Goal: Transaction & Acquisition: Book appointment/travel/reservation

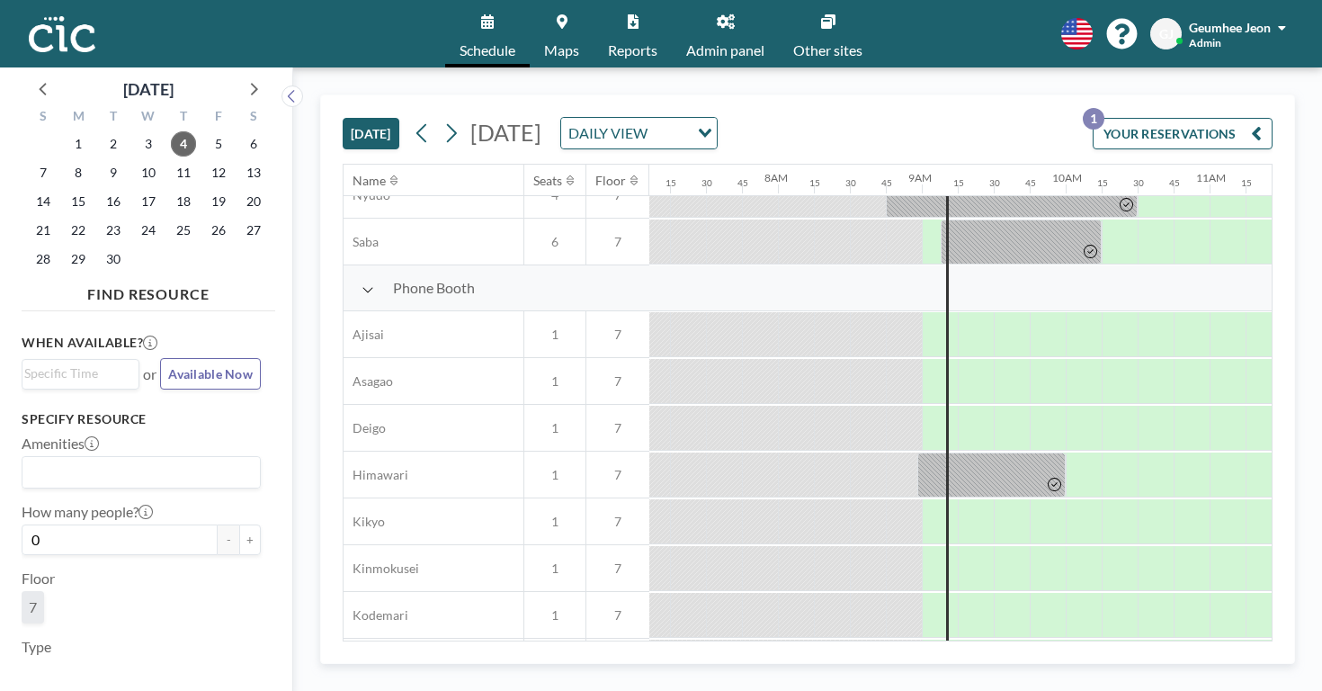
scroll to position [453, 1022]
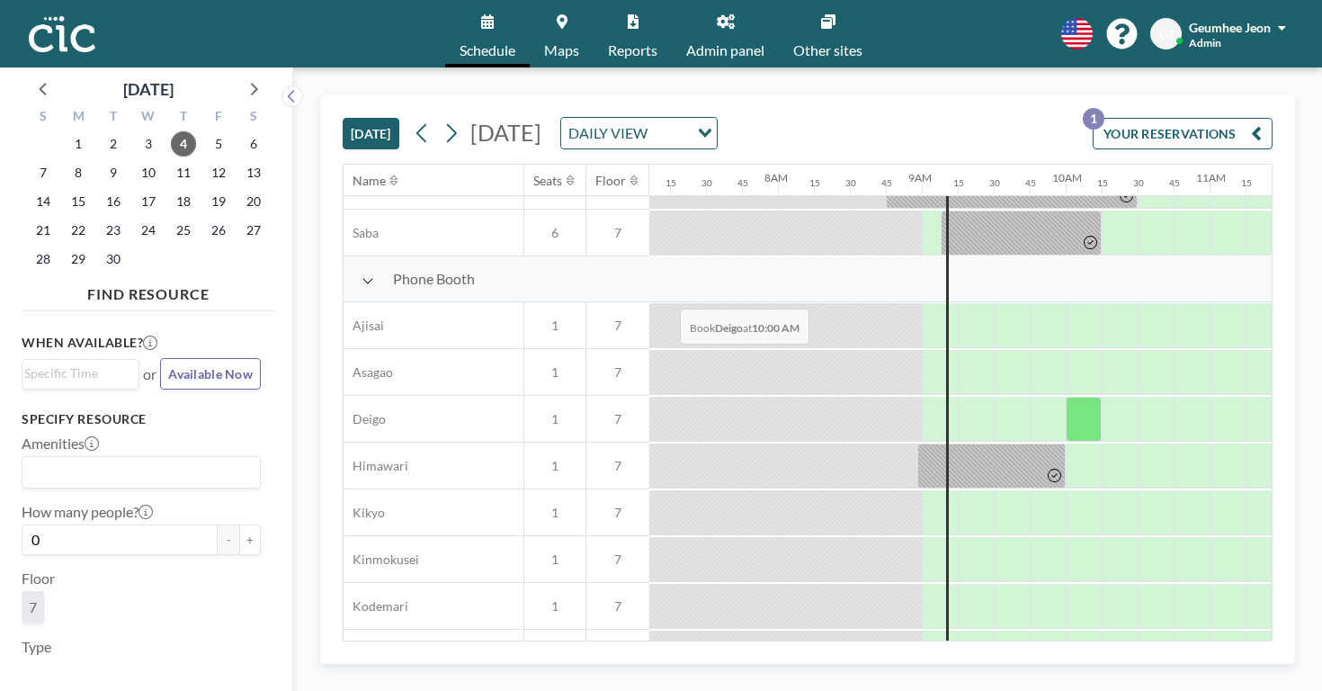
click at [1066, 397] on div at bounding box center [1084, 419] width 36 height 45
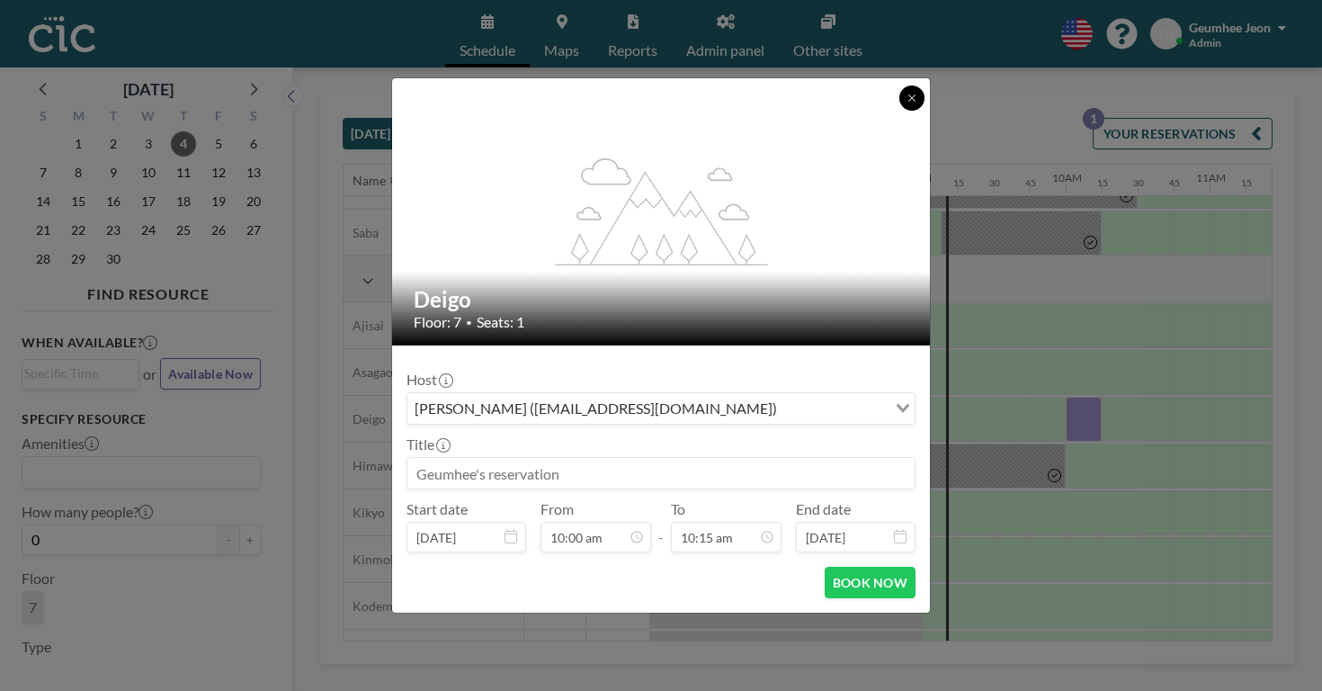
click at [906, 103] on icon at bounding box center [911, 98] width 11 height 11
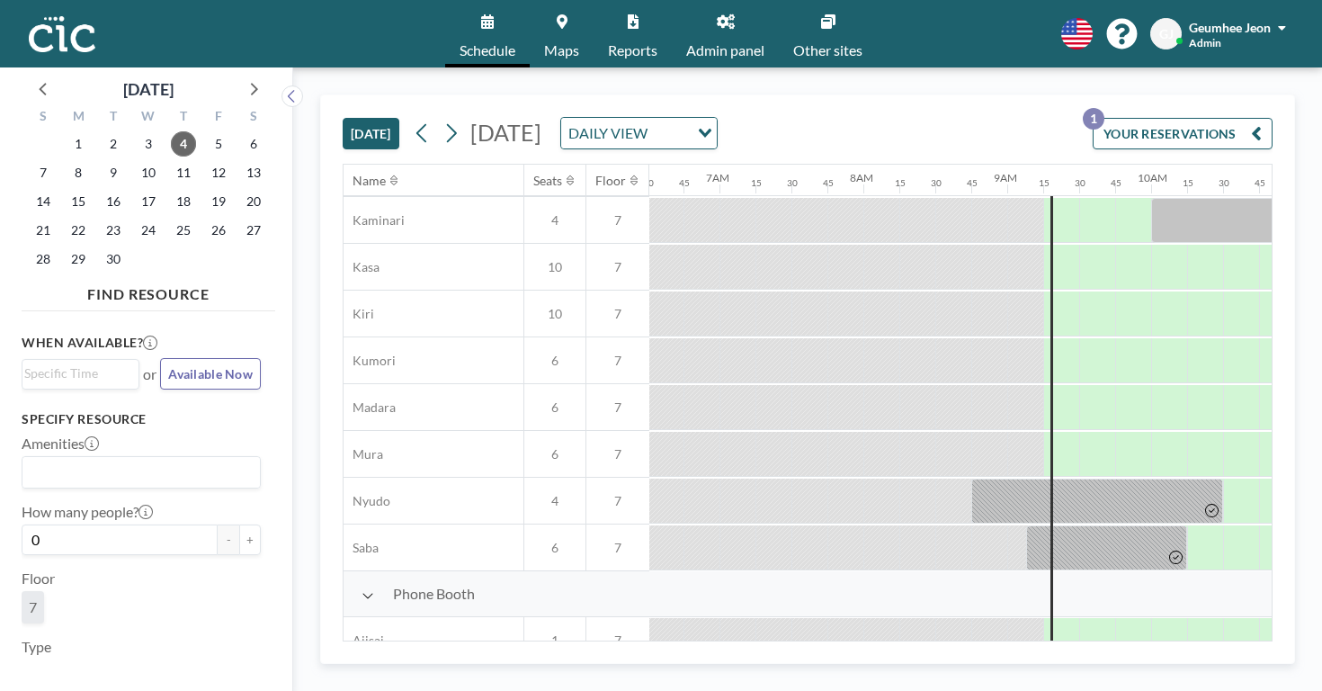
scroll to position [133, 937]
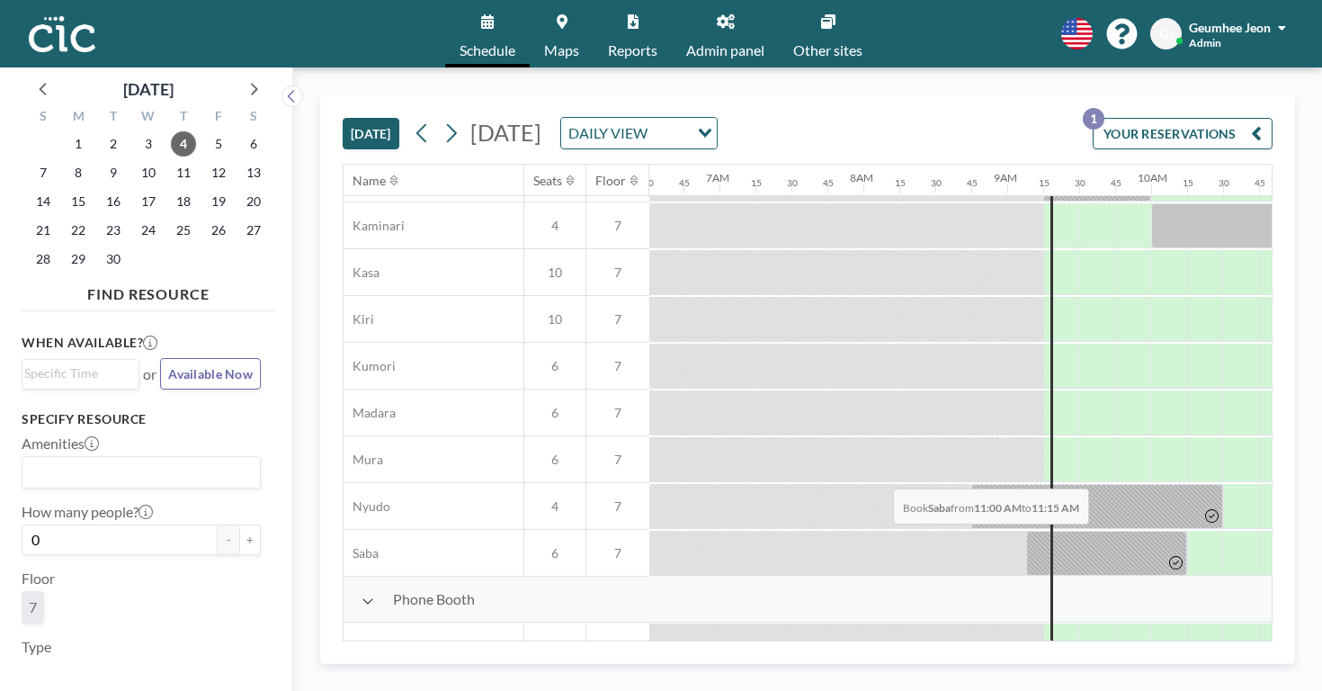
click at [1295, 531] on div at bounding box center [1313, 553] width 36 height 45
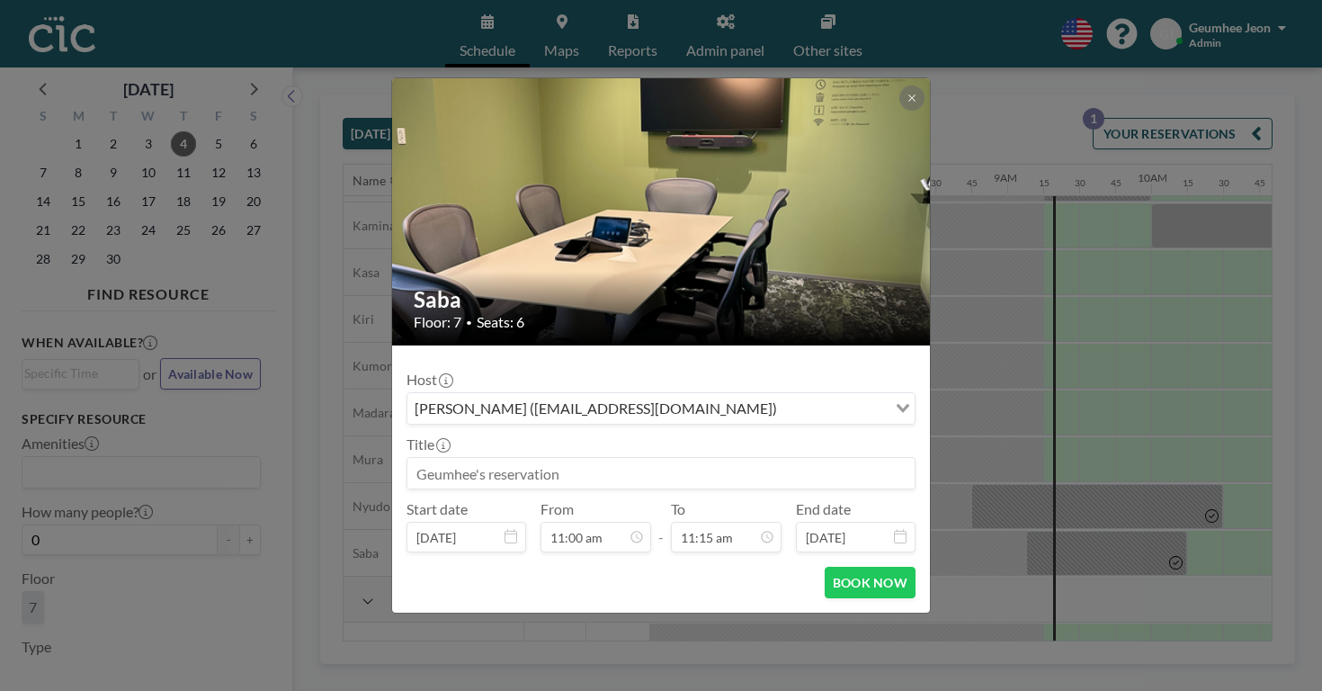
click at [918, 513] on div "Saba Floor: 7 • Seats: 6 Host [PERSON_NAME] ([EMAIL_ADDRESS][DOMAIN_NAME]) Load…" at bounding box center [661, 345] width 1322 height 691
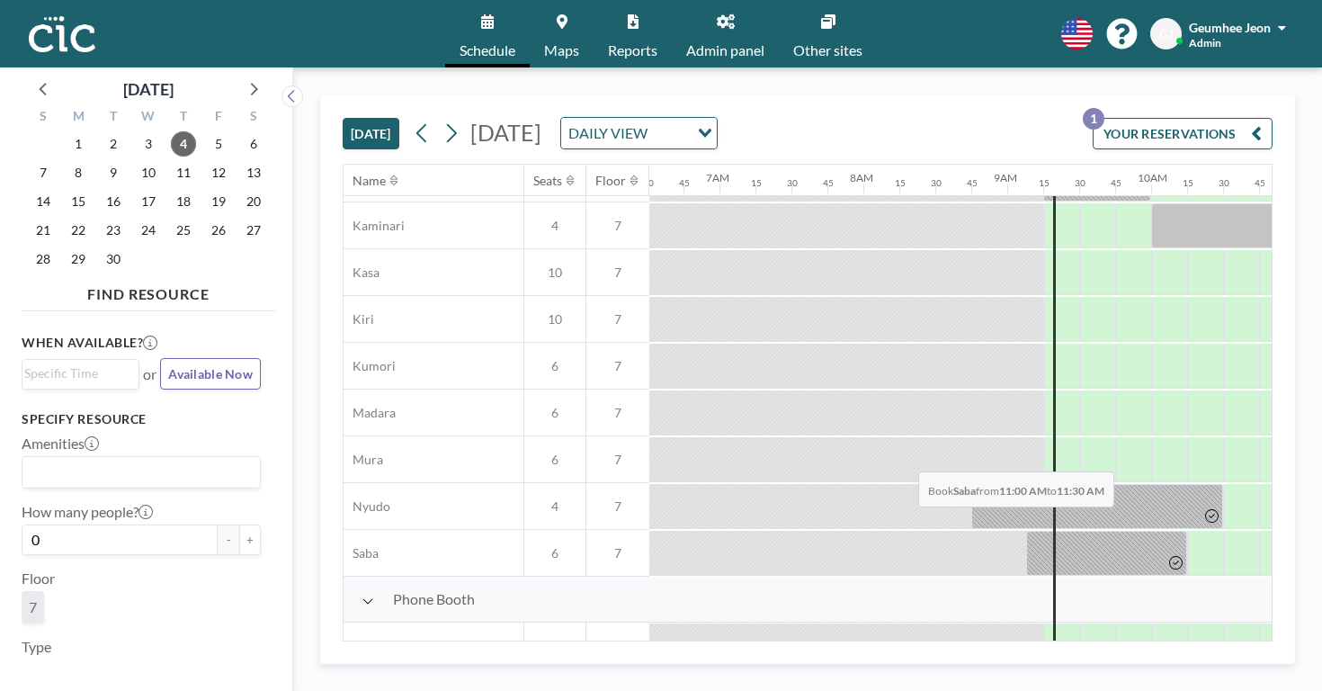
drag, startPoint x: 887, startPoint y: 429, endPoint x: 914, endPoint y: 428, distance: 27.0
click at [1295, 531] on div at bounding box center [1331, 553] width 72 height 45
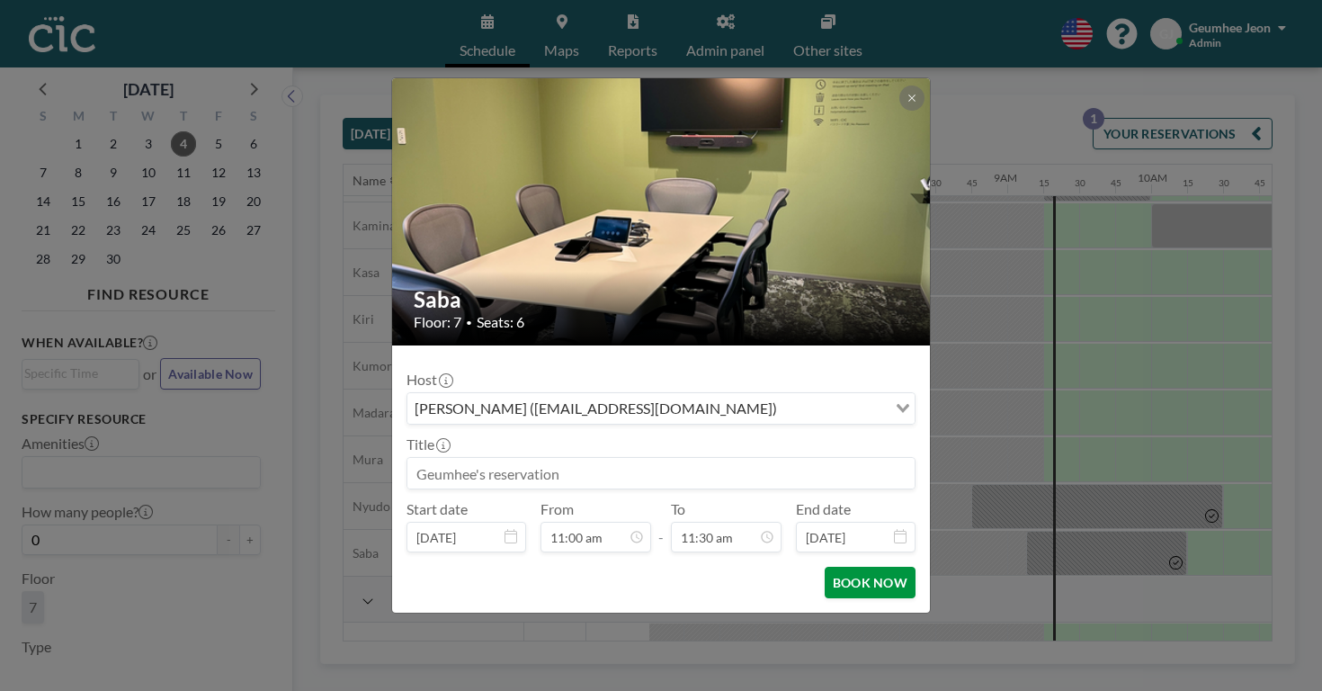
click at [834, 567] on button "BOOK NOW" at bounding box center [870, 582] width 91 height 31
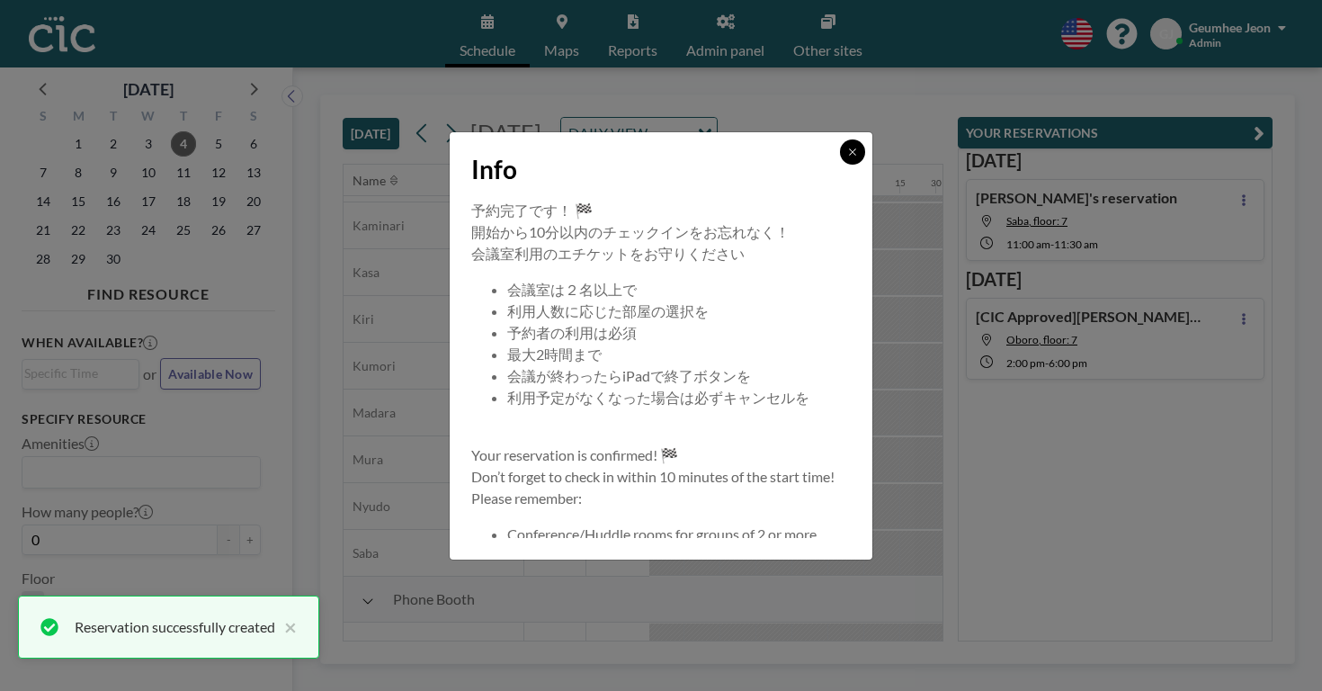
click at [847, 157] on icon at bounding box center [852, 152] width 11 height 11
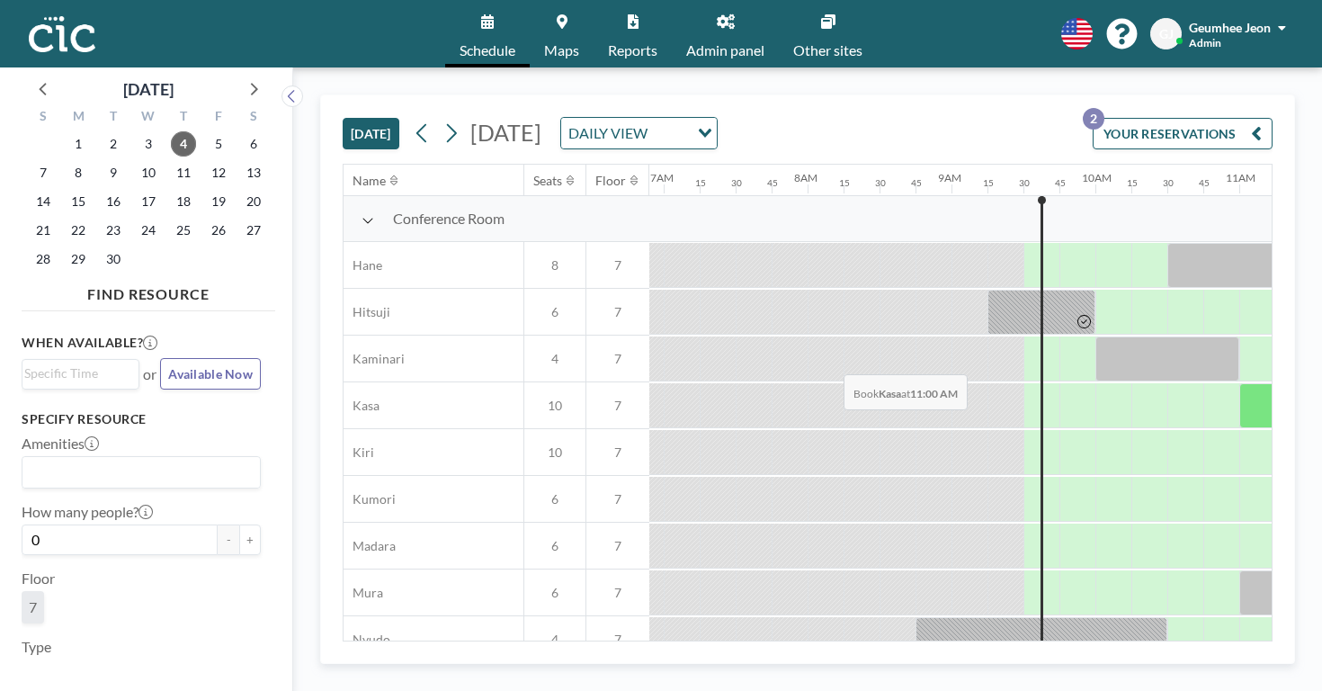
scroll to position [0, 1022]
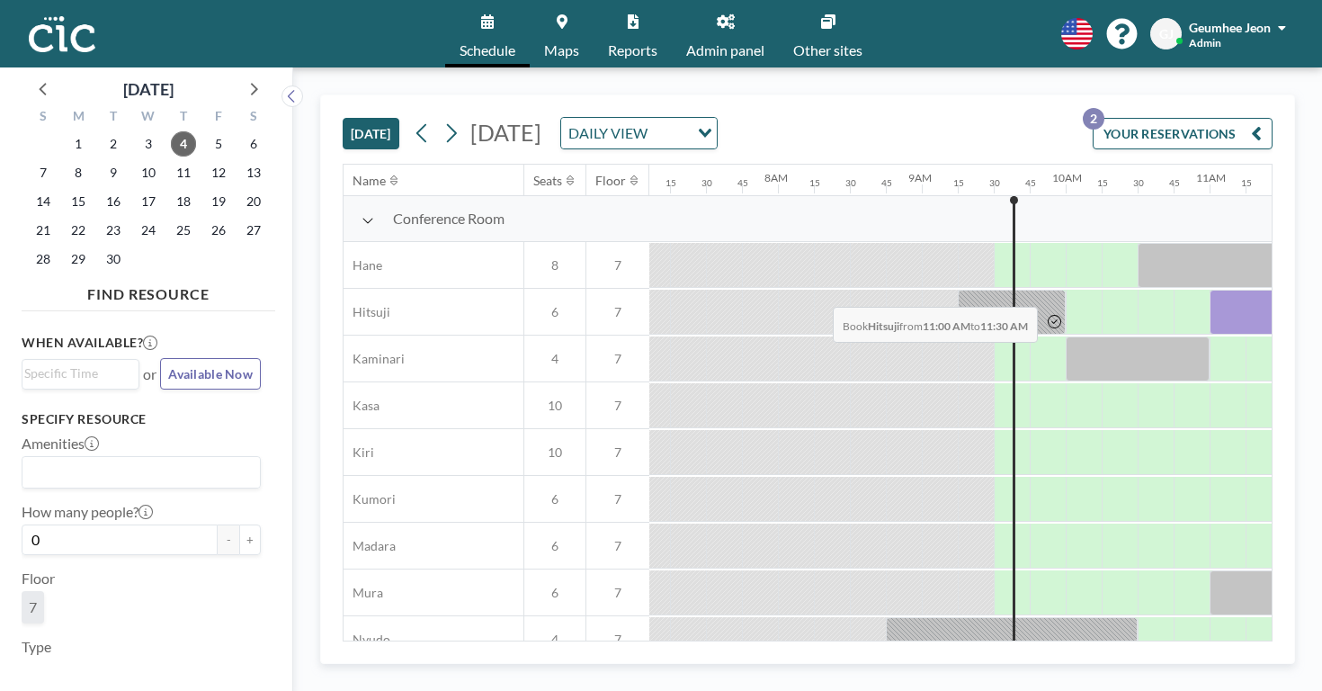
drag, startPoint x: 797, startPoint y: 258, endPoint x: 827, endPoint y: 264, distance: 31.2
click at [1210, 290] on div at bounding box center [1246, 312] width 72 height 45
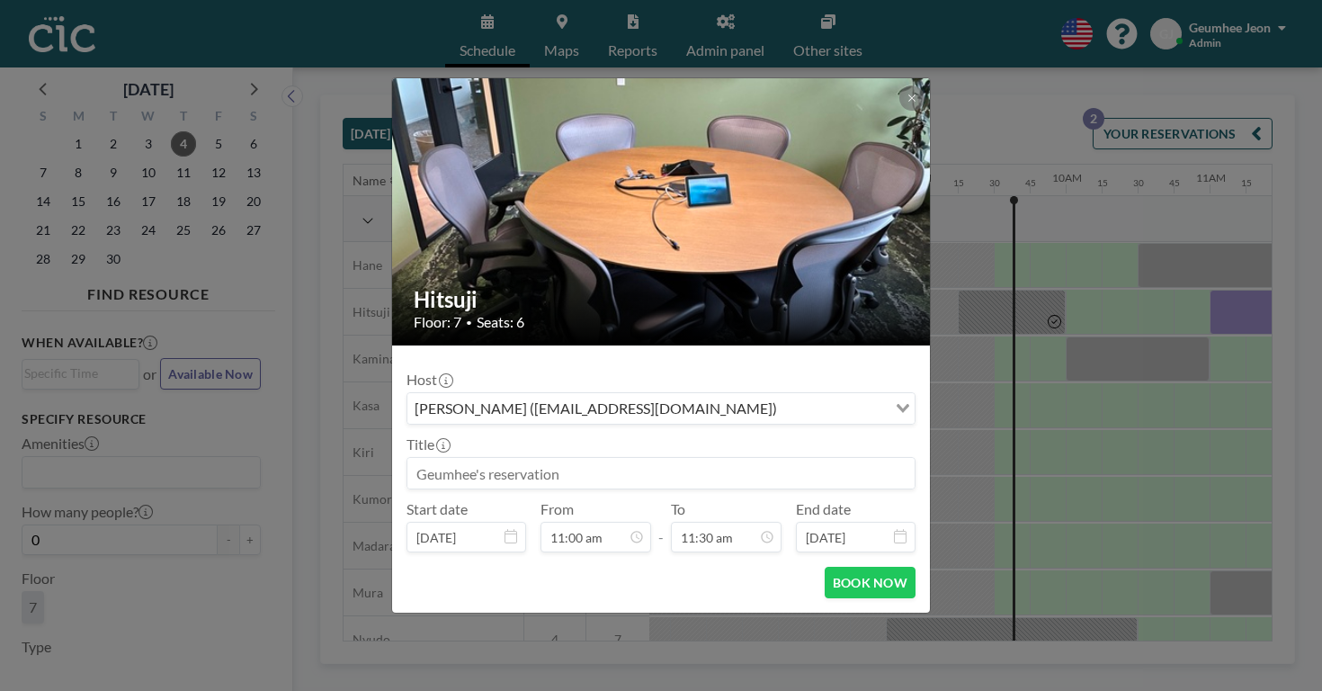
click at [1048, 315] on div "Hitsuji Floor: 7 • Seats: 6 Host [PERSON_NAME] ([EMAIL_ADDRESS][DOMAIN_NAME]) L…" at bounding box center [661, 345] width 1322 height 691
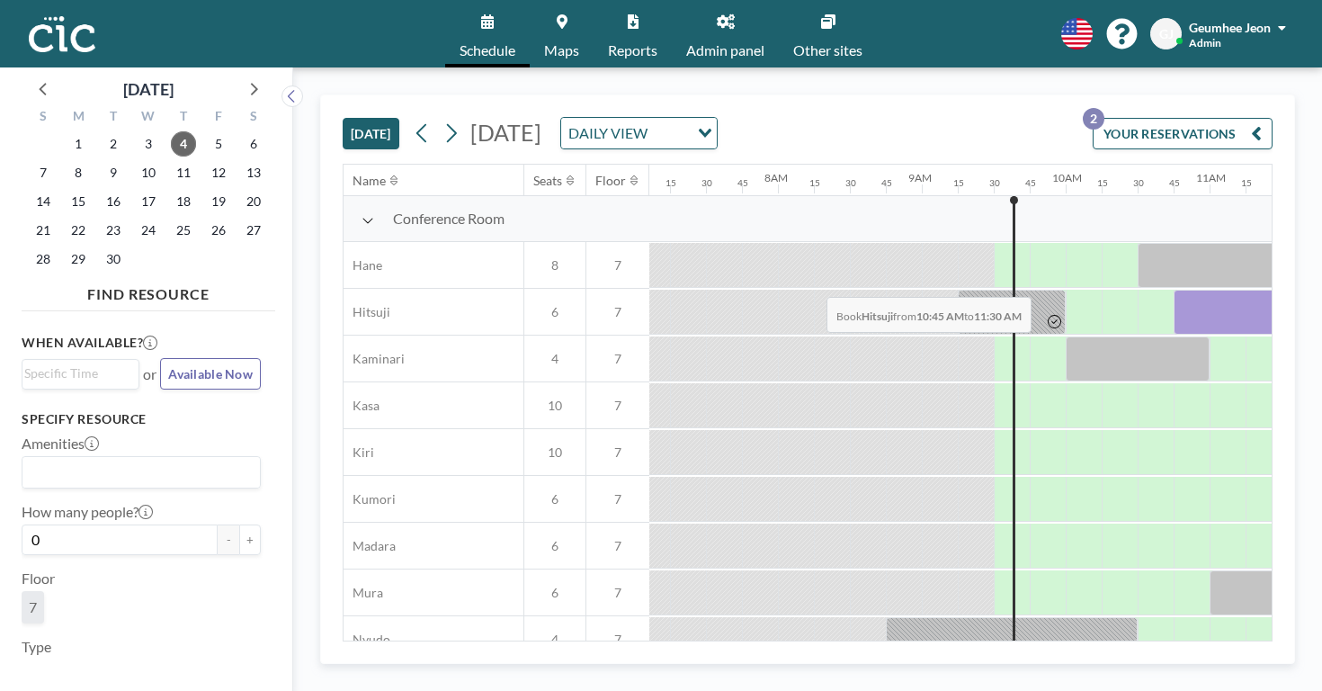
drag, startPoint x: 781, startPoint y: 252, endPoint x: 821, endPoint y: 254, distance: 40.6
click at [1174, 290] on div at bounding box center [1228, 312] width 108 height 45
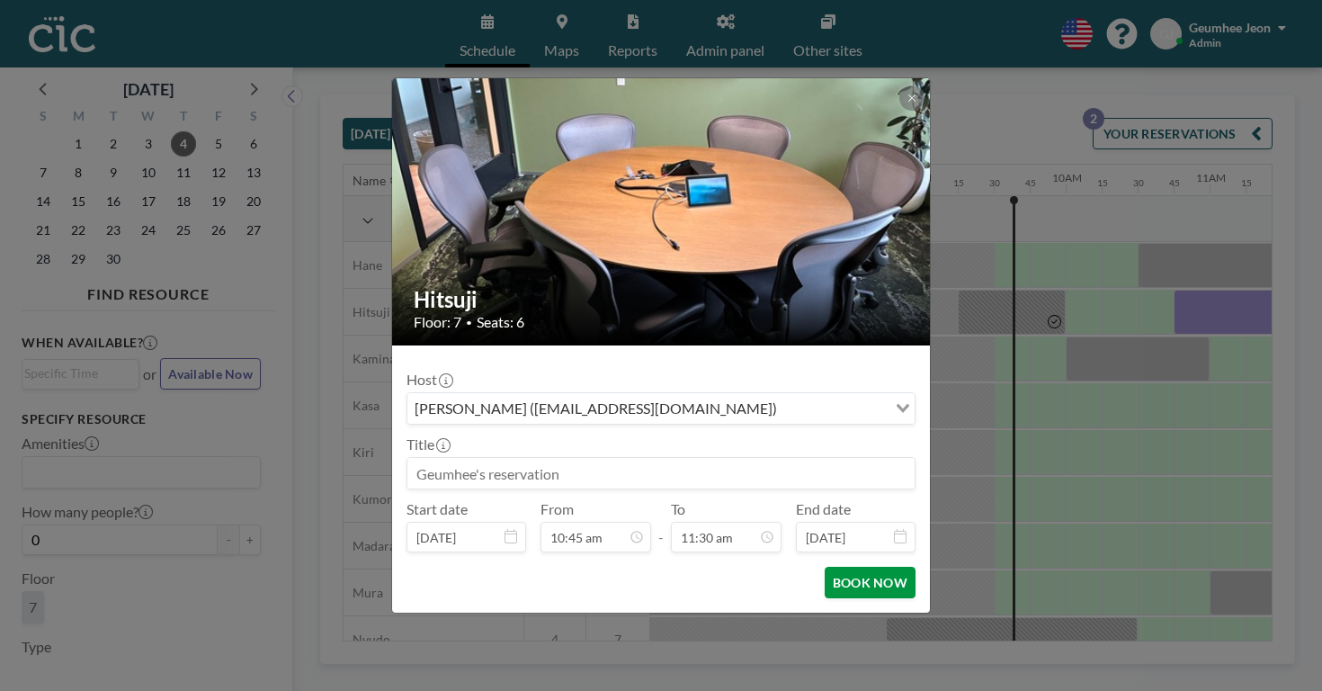
click at [851, 567] on button "BOOK NOW" at bounding box center [870, 582] width 91 height 31
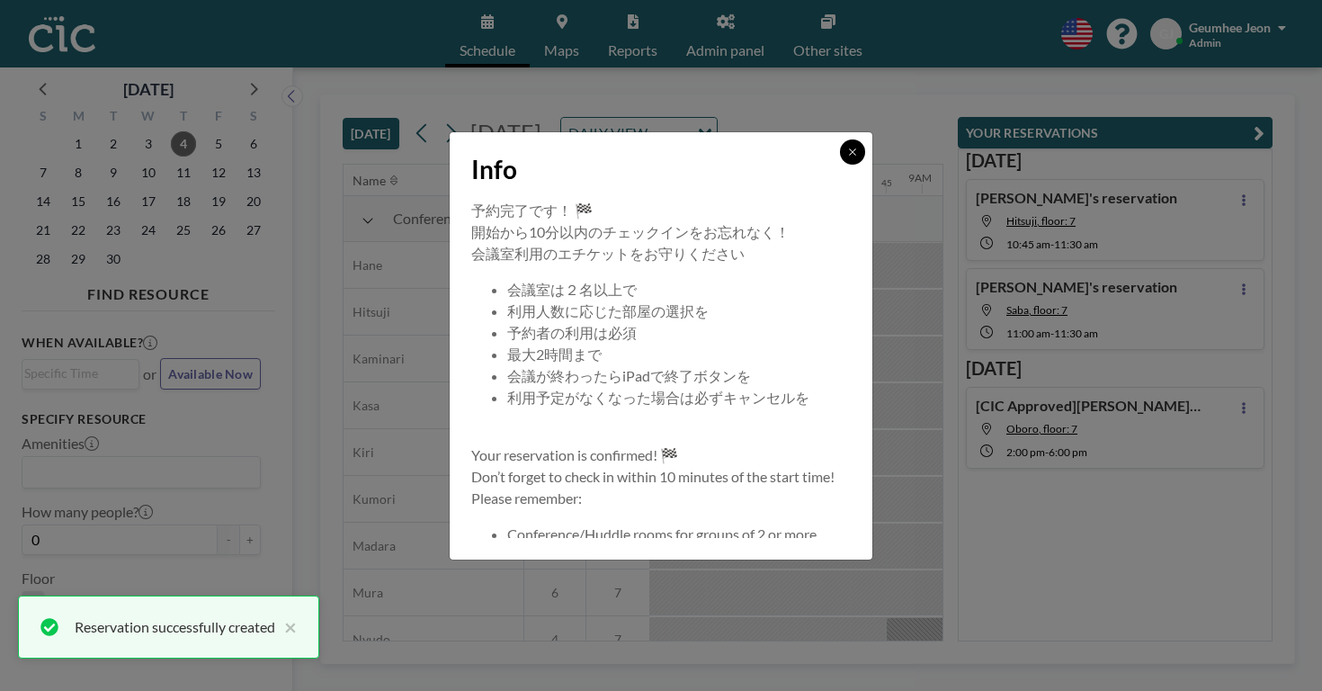
click at [840, 165] on button at bounding box center [852, 151] width 25 height 25
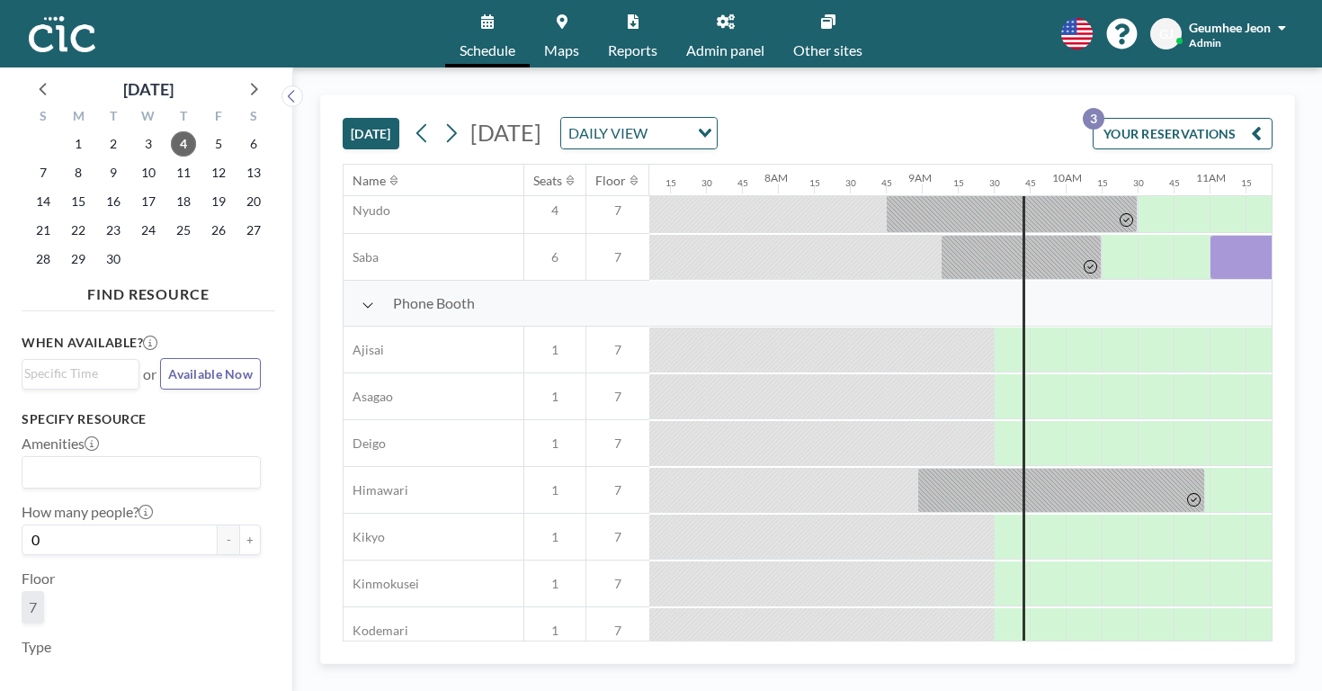
scroll to position [425, 1022]
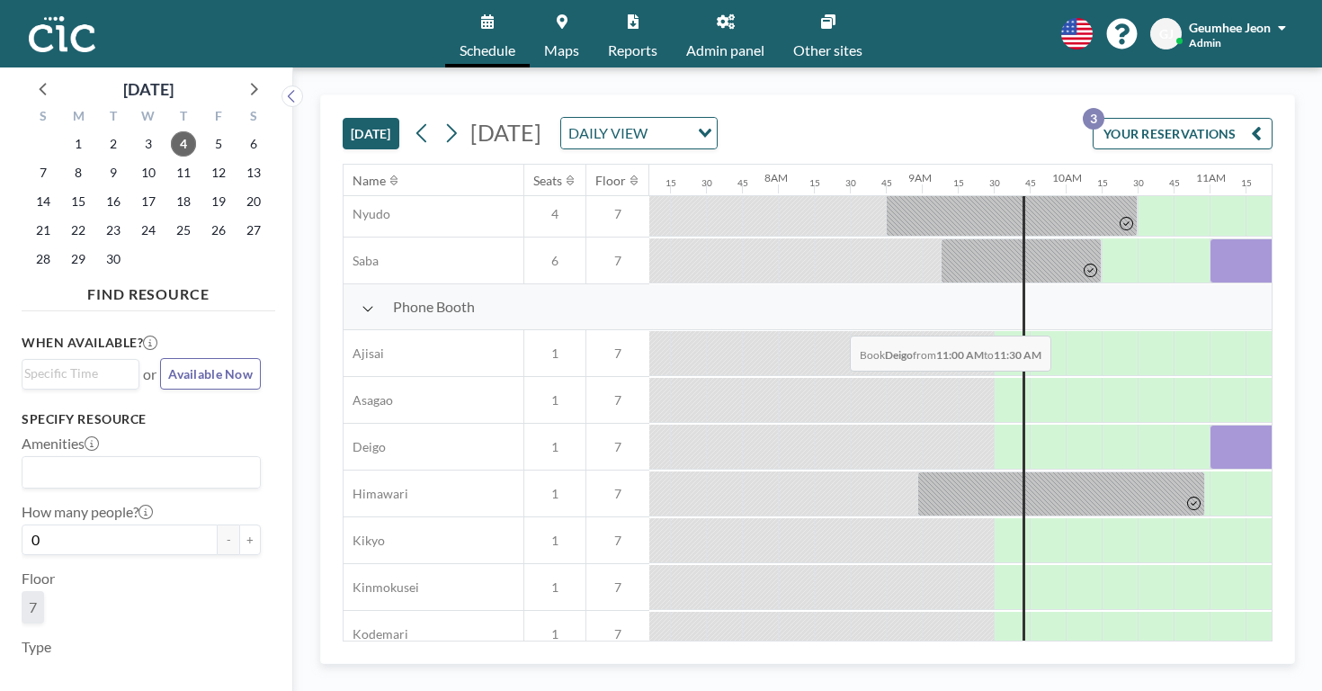
drag, startPoint x: 791, startPoint y: 292, endPoint x: 844, endPoint y: 293, distance: 53.1
click at [1210, 424] on div at bounding box center [1246, 446] width 72 height 45
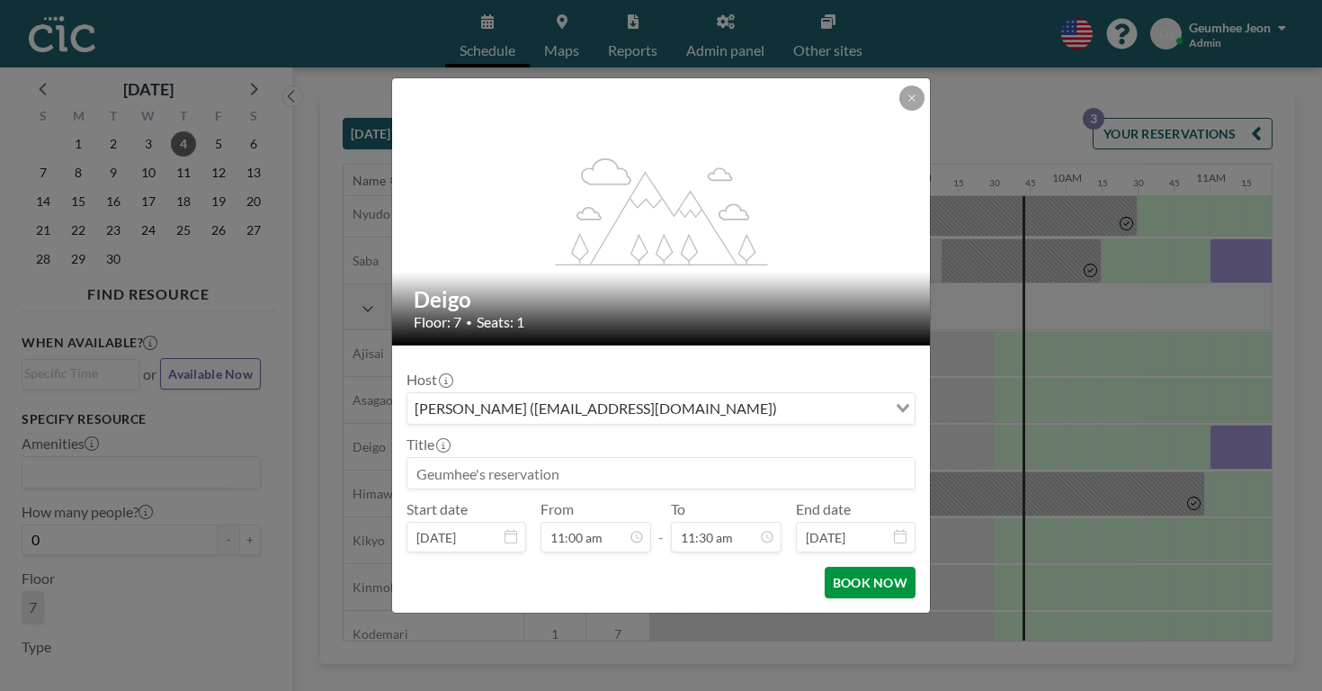
click at [839, 567] on button "BOOK NOW" at bounding box center [870, 582] width 91 height 31
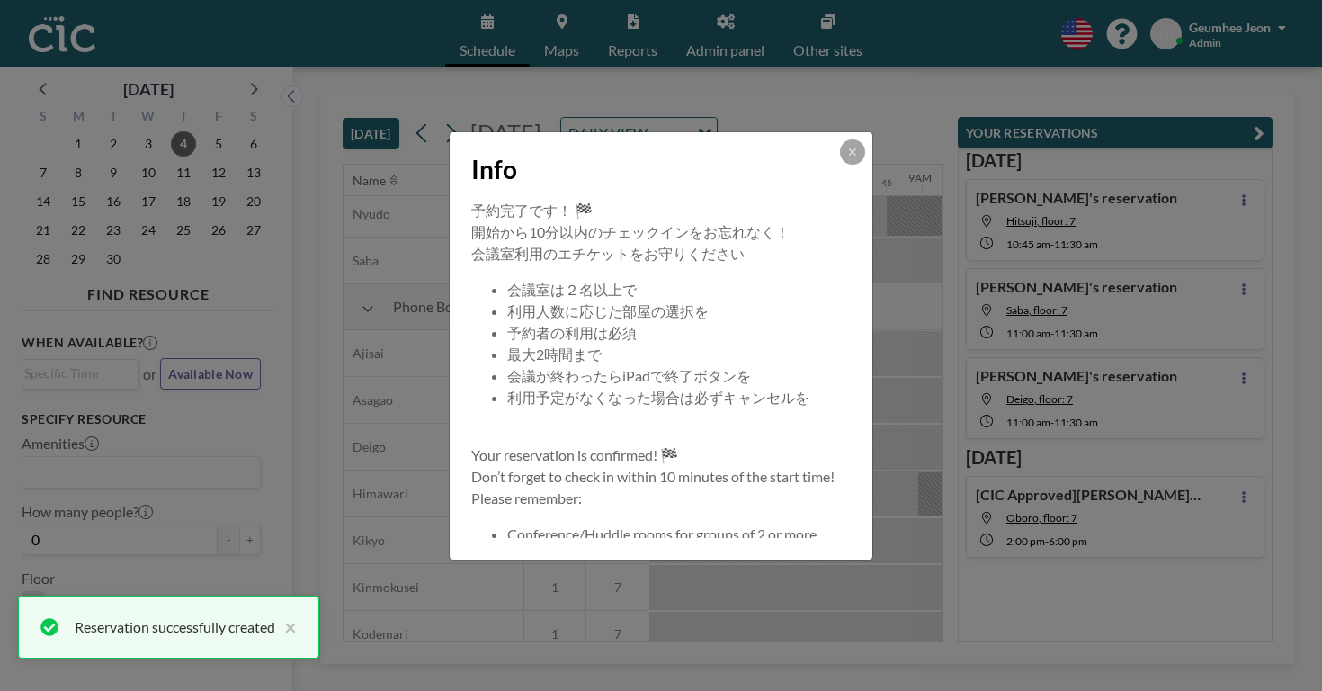
click at [840, 165] on button at bounding box center [852, 151] width 25 height 25
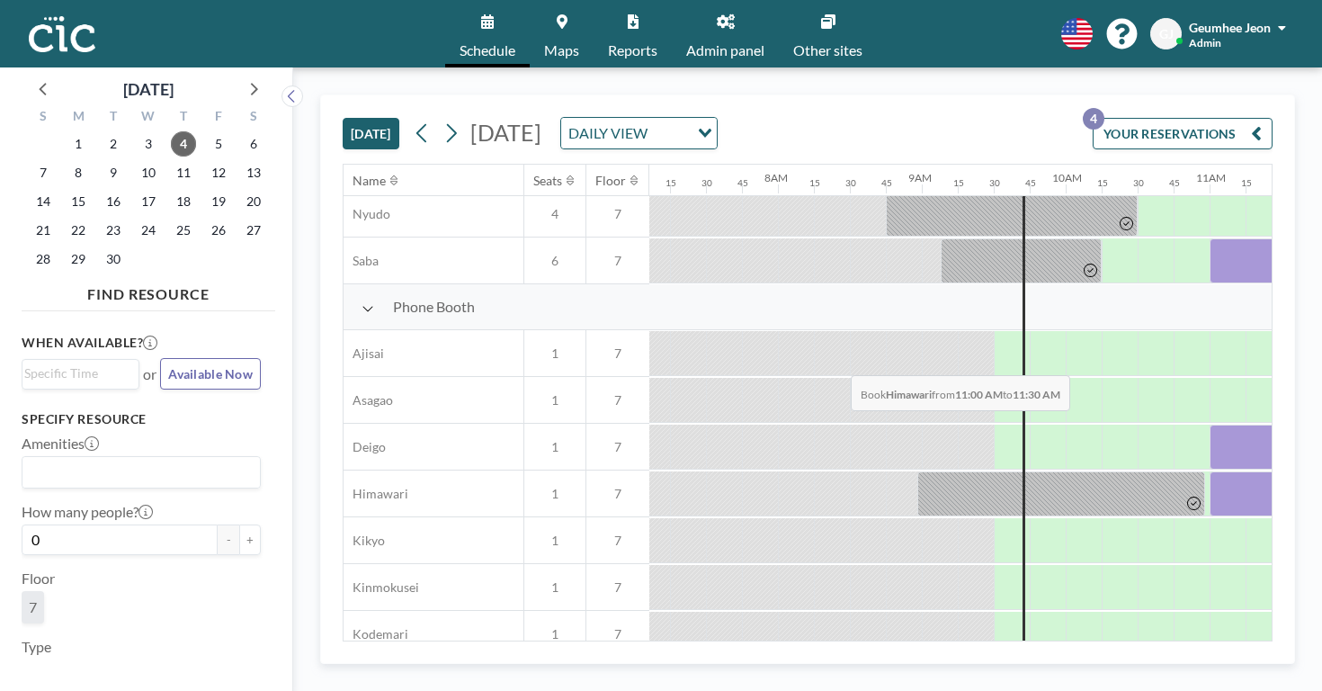
drag, startPoint x: 810, startPoint y: 335, endPoint x: 834, endPoint y: 333, distance: 23.5
click at [1210, 471] on div at bounding box center [1246, 493] width 72 height 45
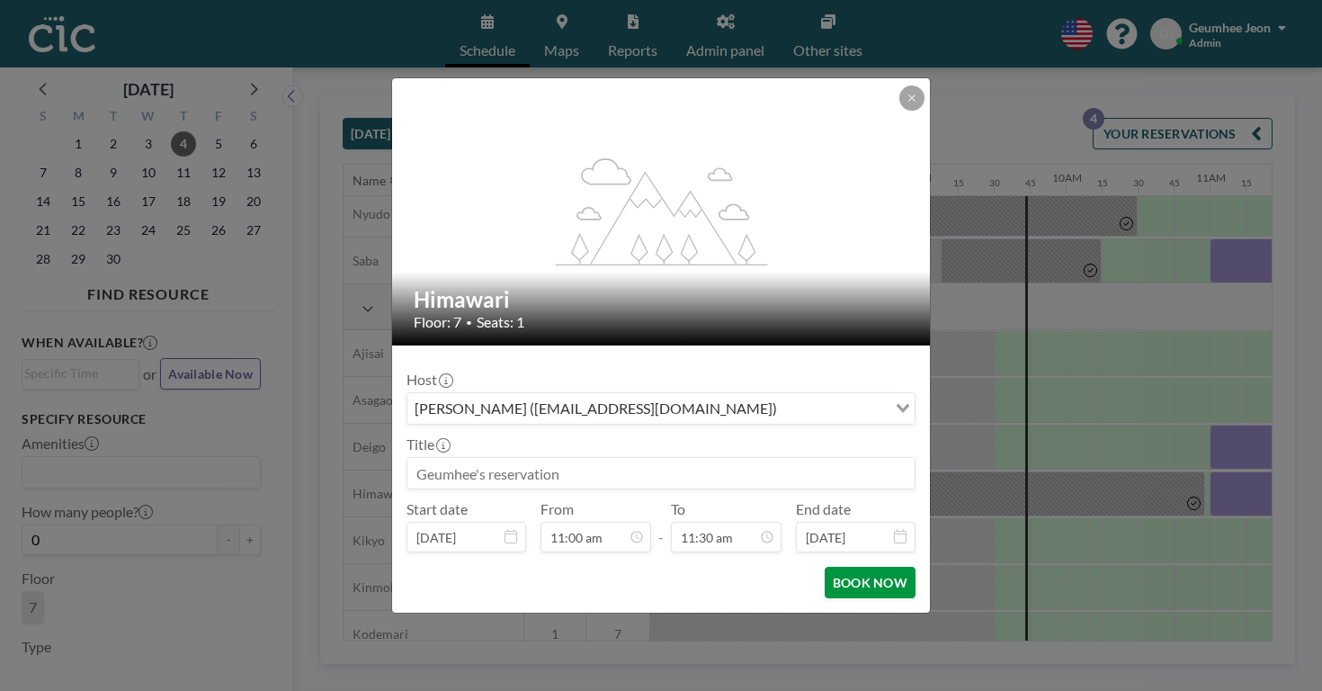
drag, startPoint x: 831, startPoint y: 540, endPoint x: 847, endPoint y: 537, distance: 16.4
click at [830, 567] on button "BOOK NOW" at bounding box center [870, 582] width 91 height 31
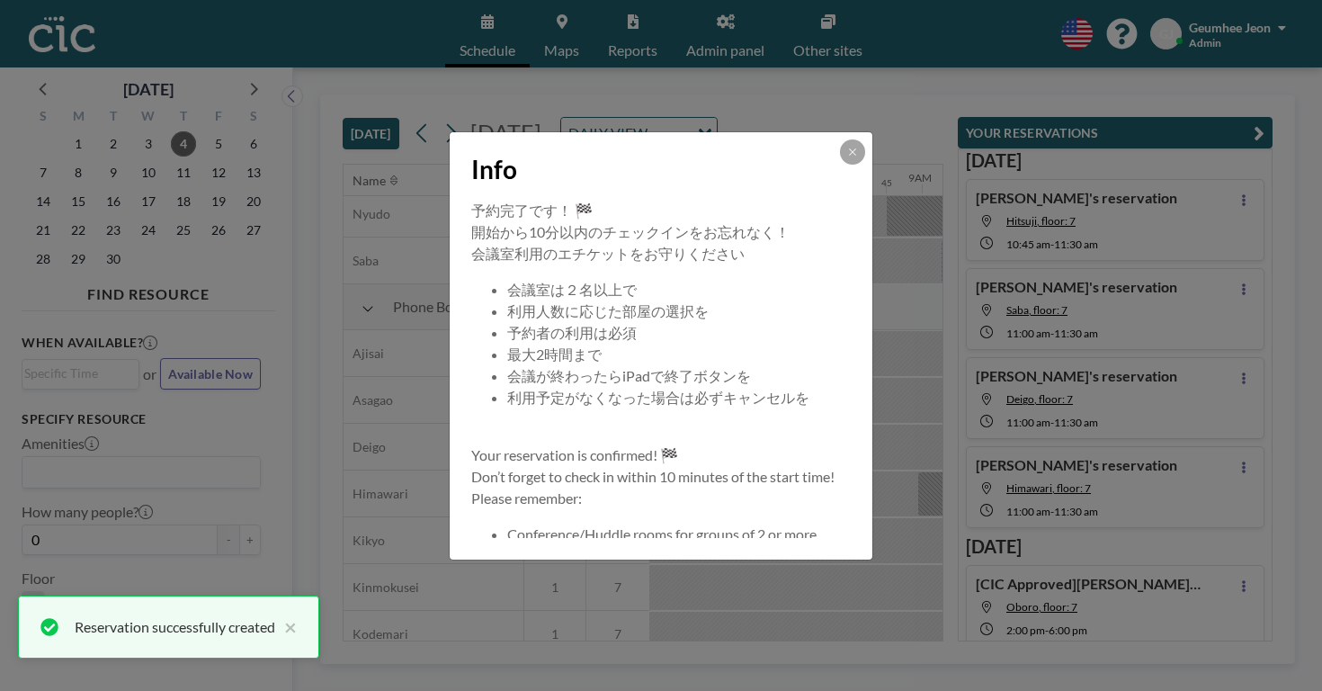
click at [847, 157] on icon at bounding box center [852, 152] width 11 height 11
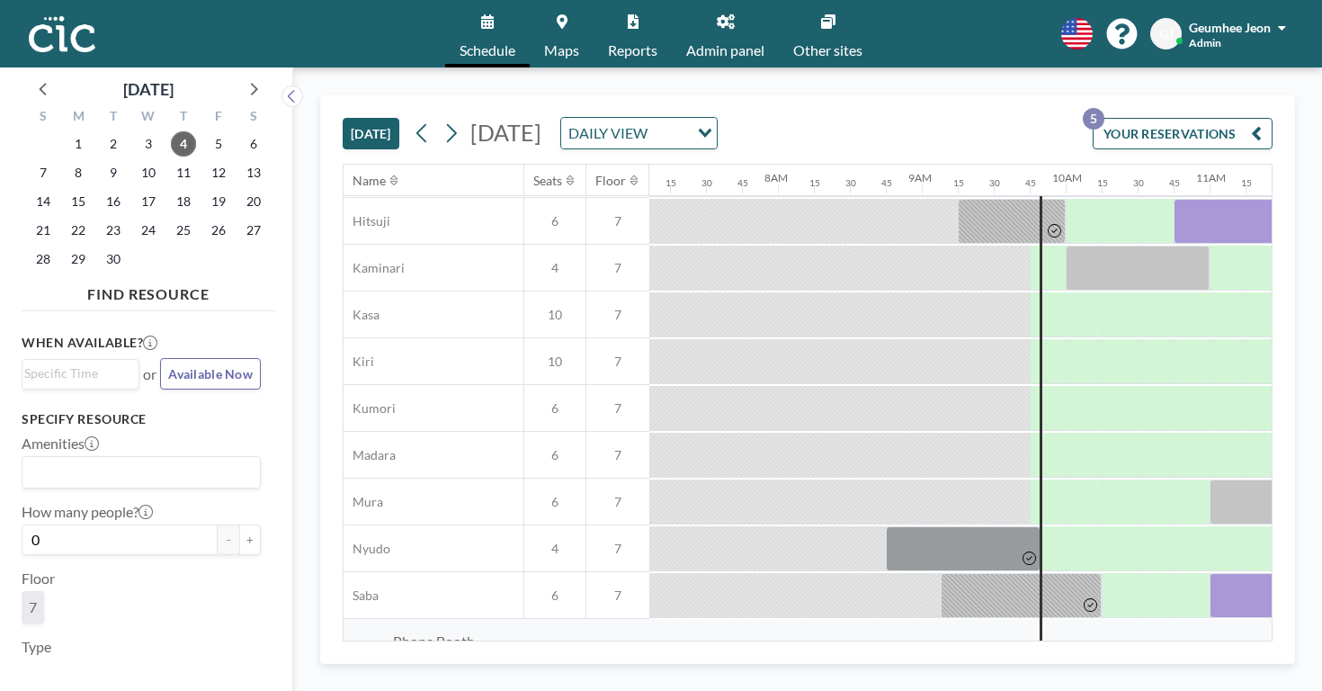
scroll to position [0, 1022]
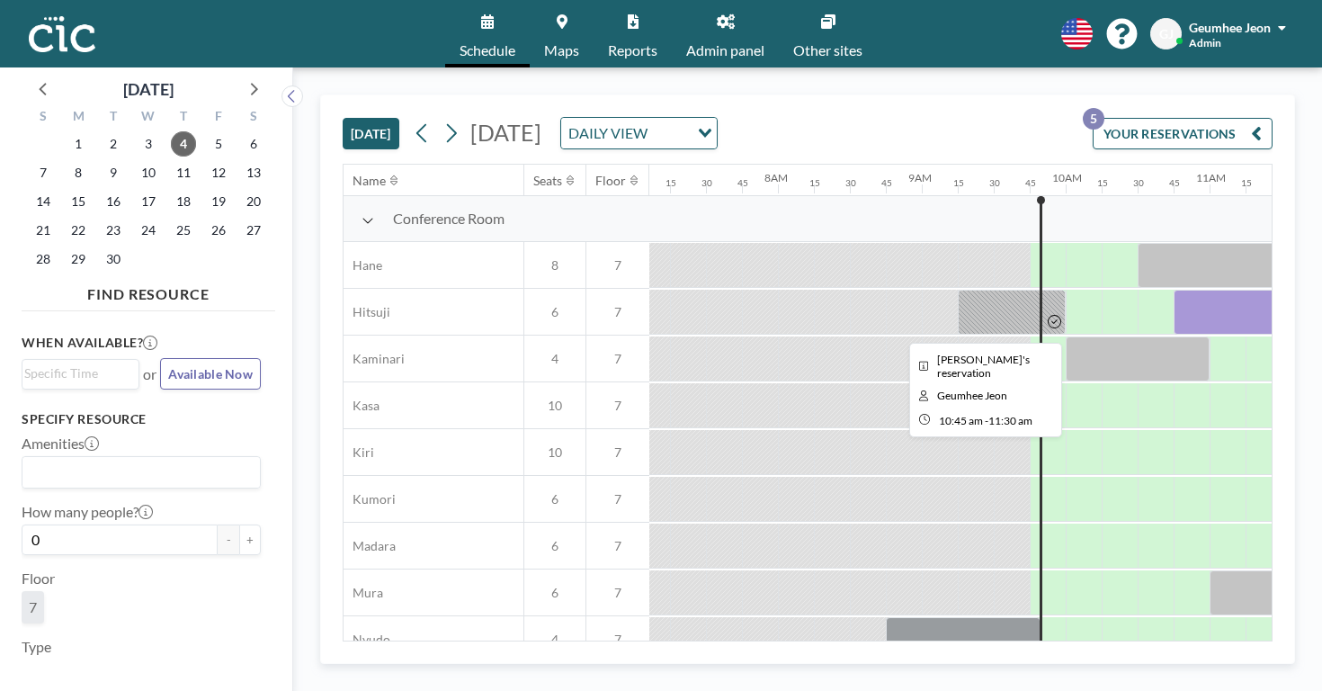
click at [1174, 290] on div at bounding box center [1228, 312] width 108 height 45
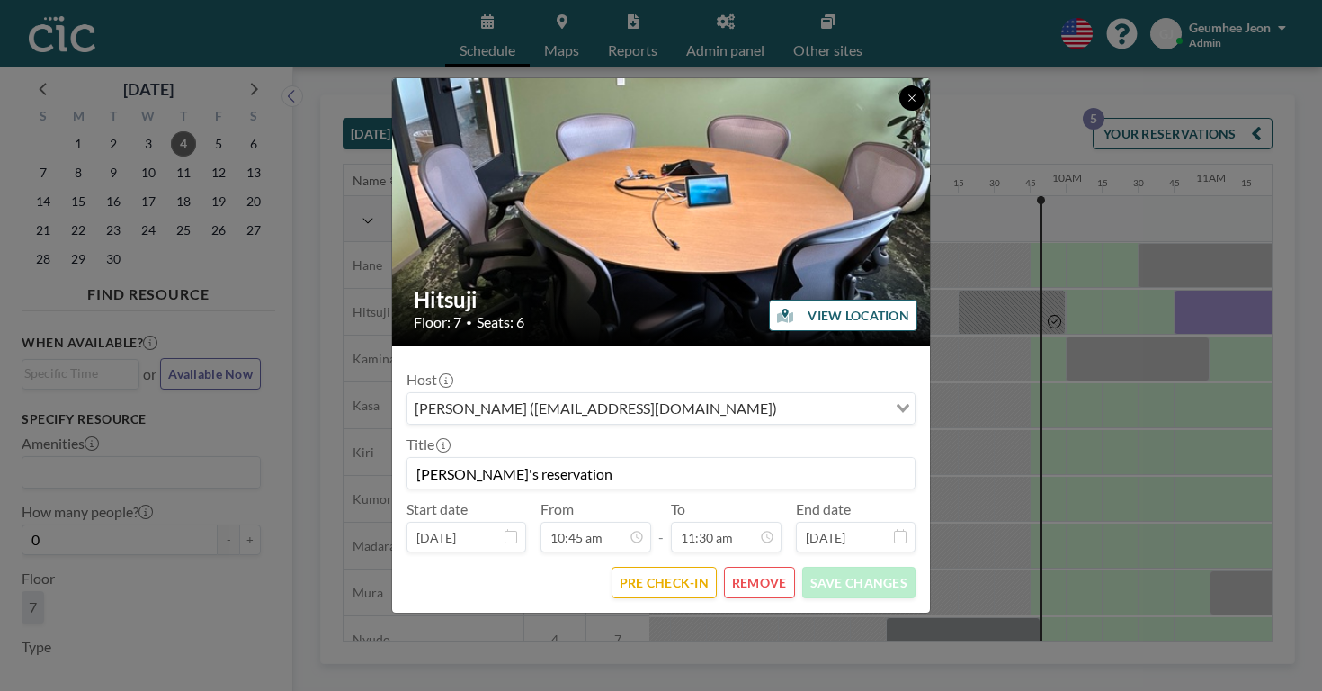
click at [899, 111] on button at bounding box center [911, 97] width 25 height 25
